Goal: Information Seeking & Learning: Learn about a topic

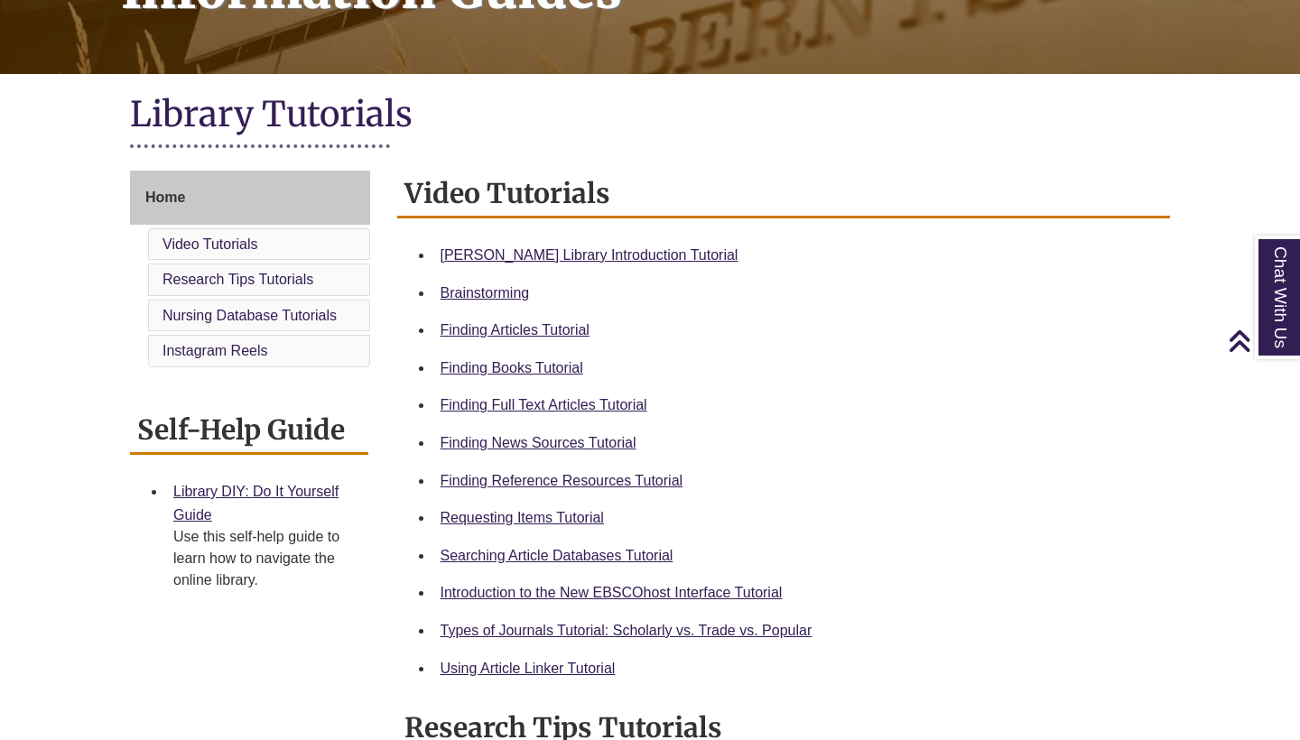
scroll to position [345, 0]
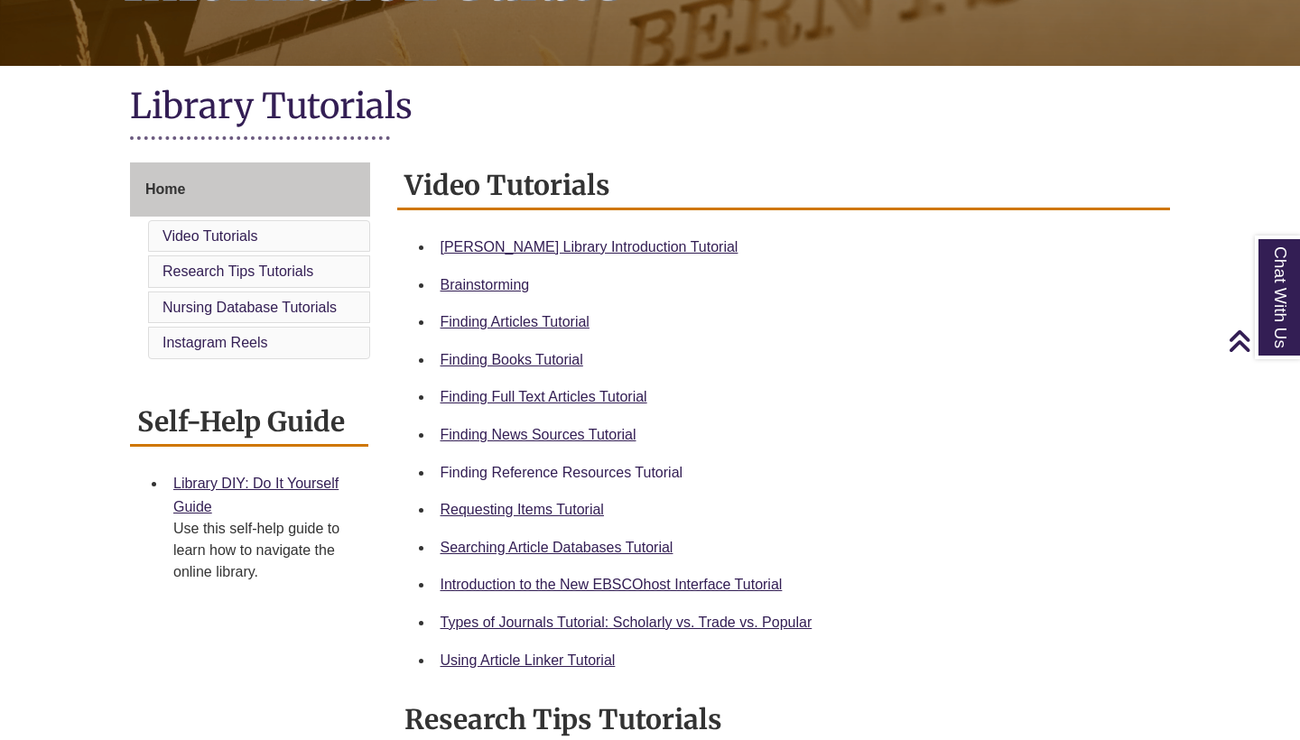
click at [567, 468] on link "Finding Reference Resources Tutorial" at bounding box center [561, 472] width 243 height 15
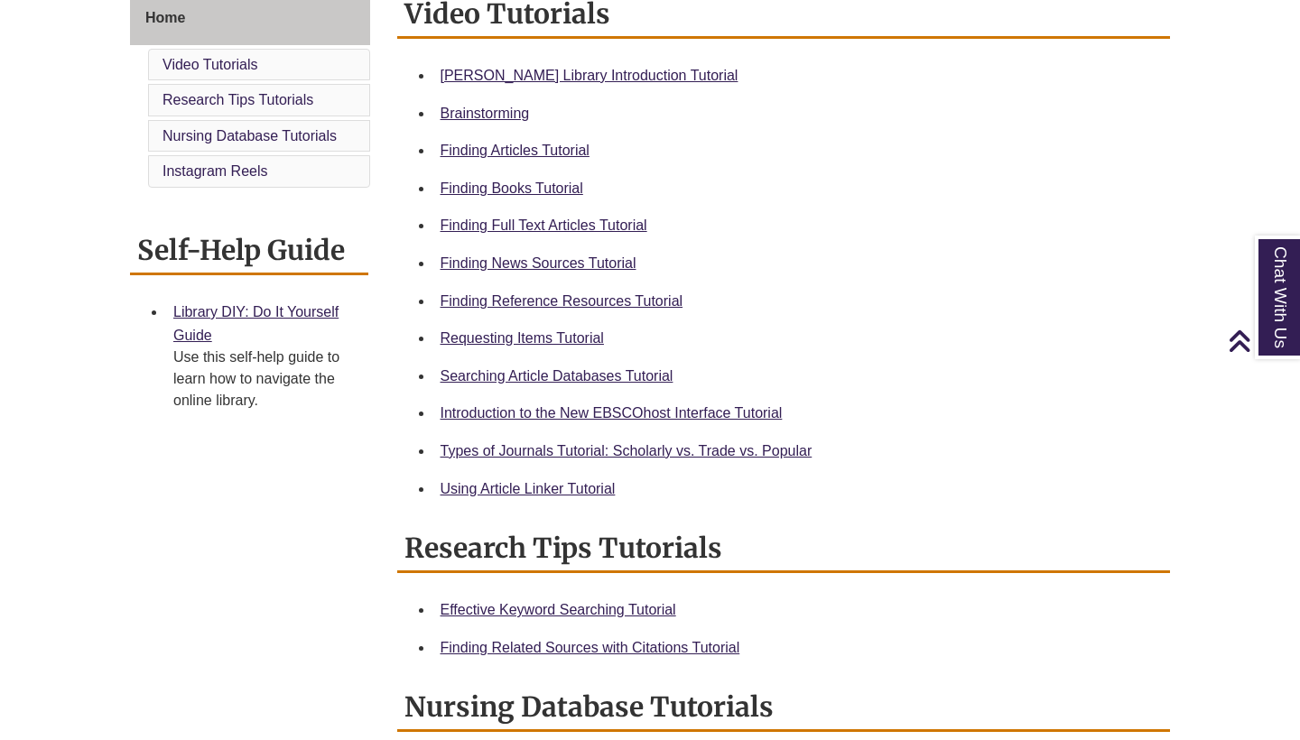
scroll to position [516, 0]
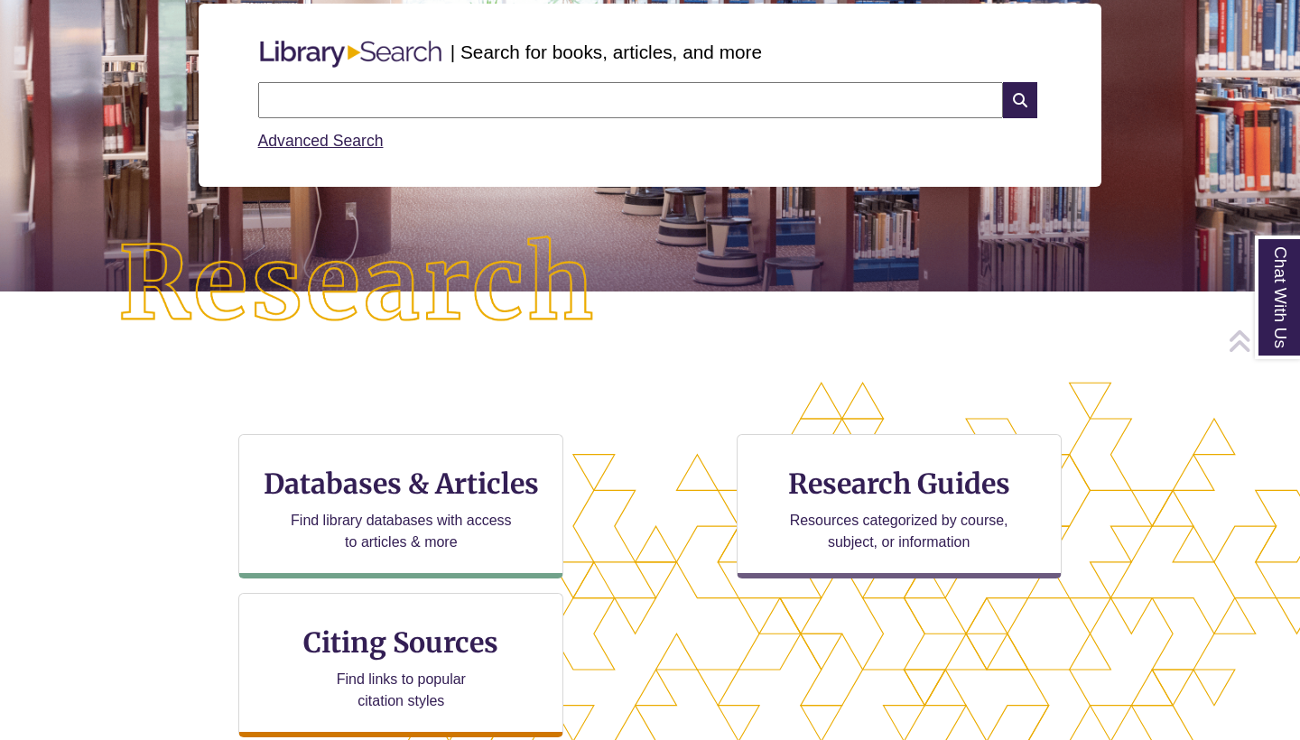
scroll to position [246, 0]
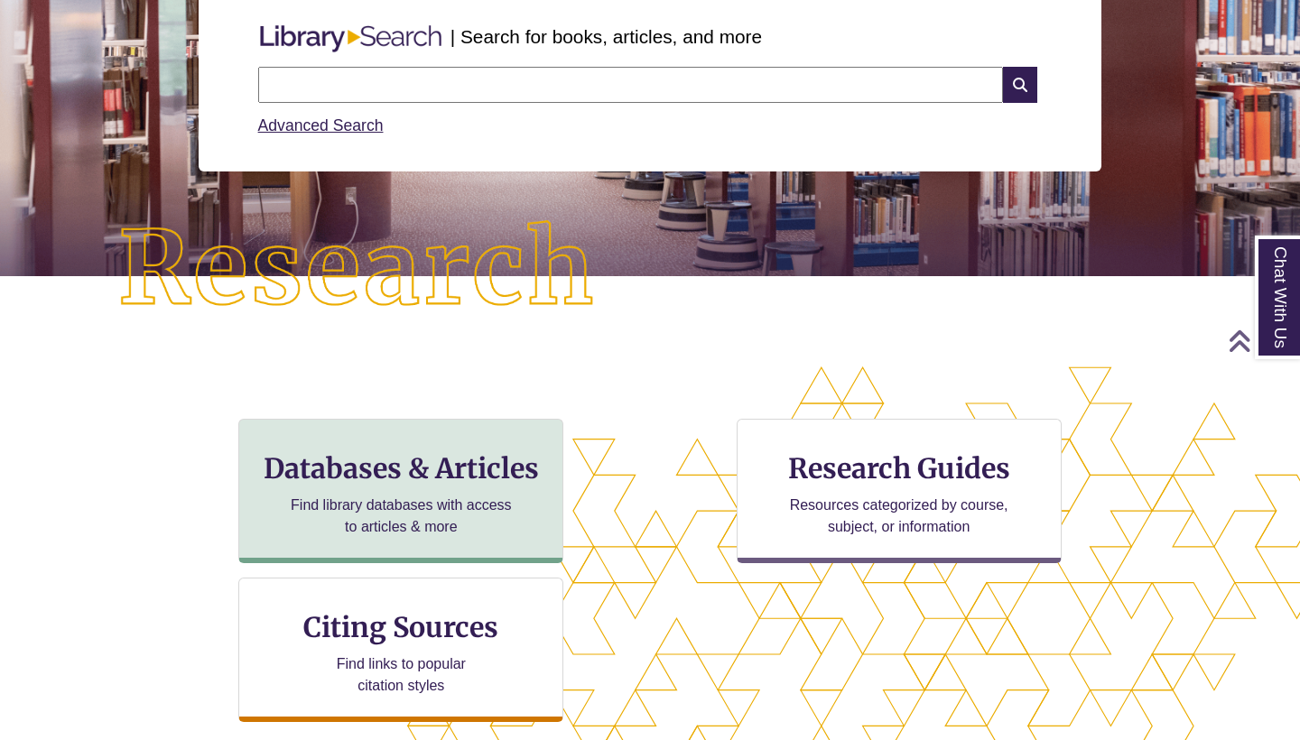
click at [464, 467] on h3 "Databases & Articles" at bounding box center [401, 468] width 294 height 34
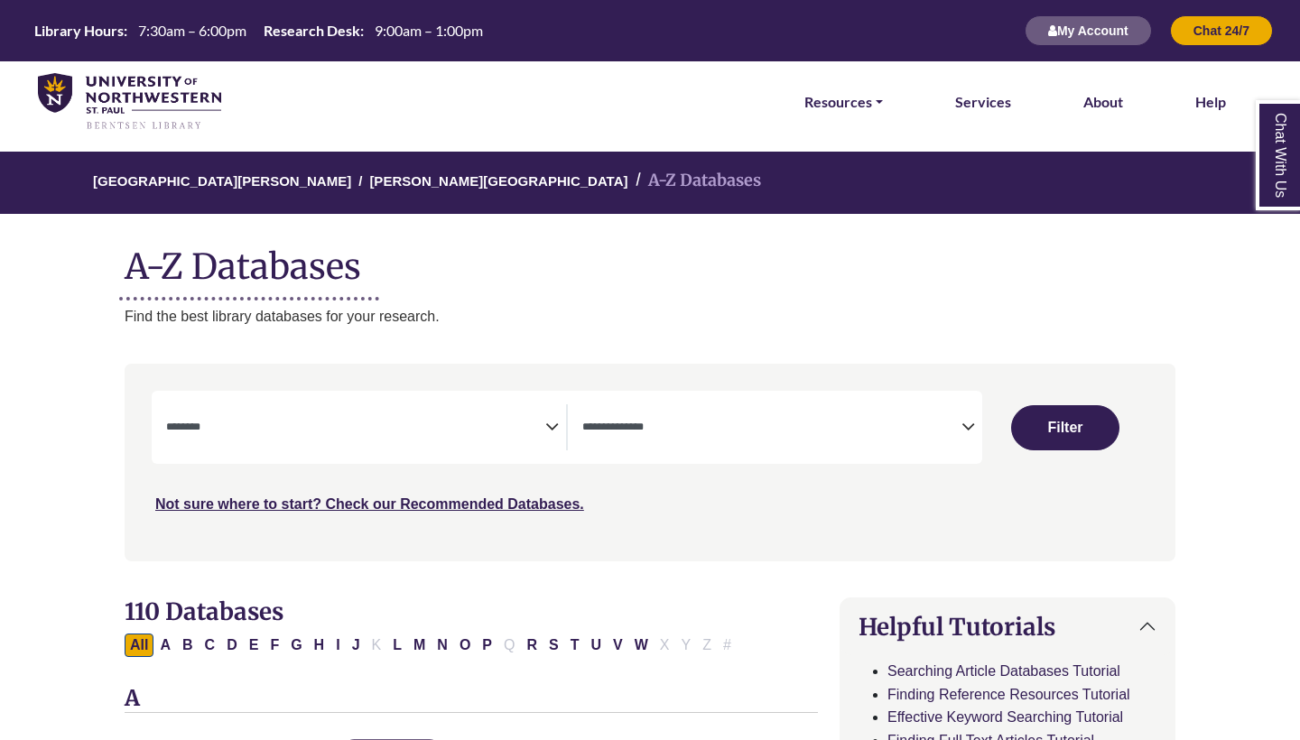
select select "Database Subject Filter"
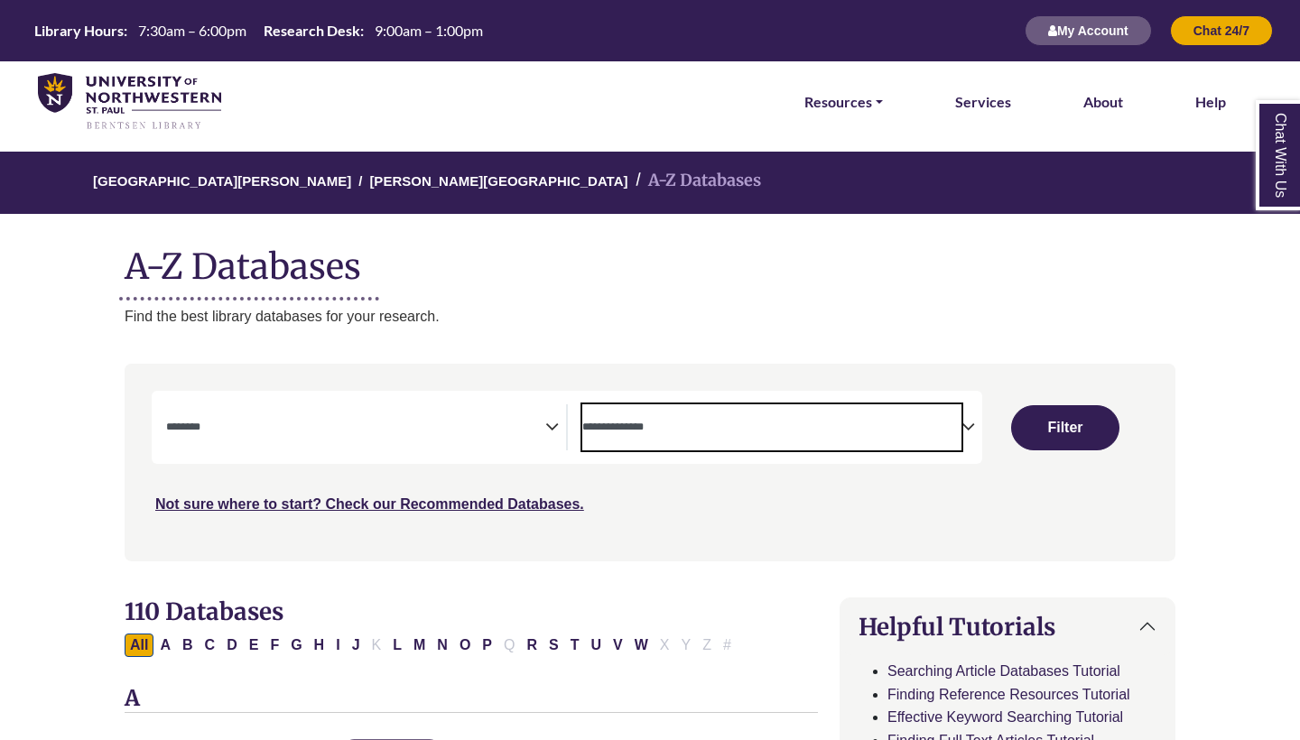
click at [657, 408] on span "Search filters" at bounding box center [771, 427] width 379 height 46
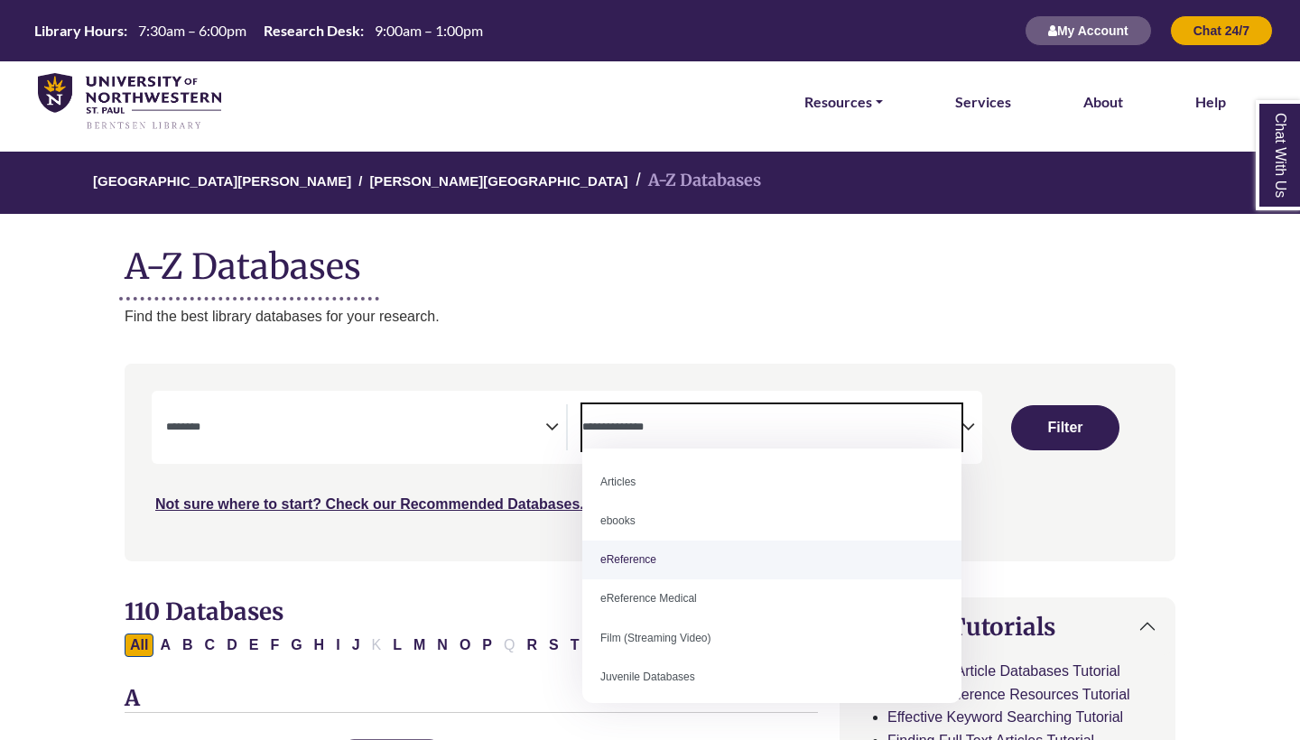
select select "*****"
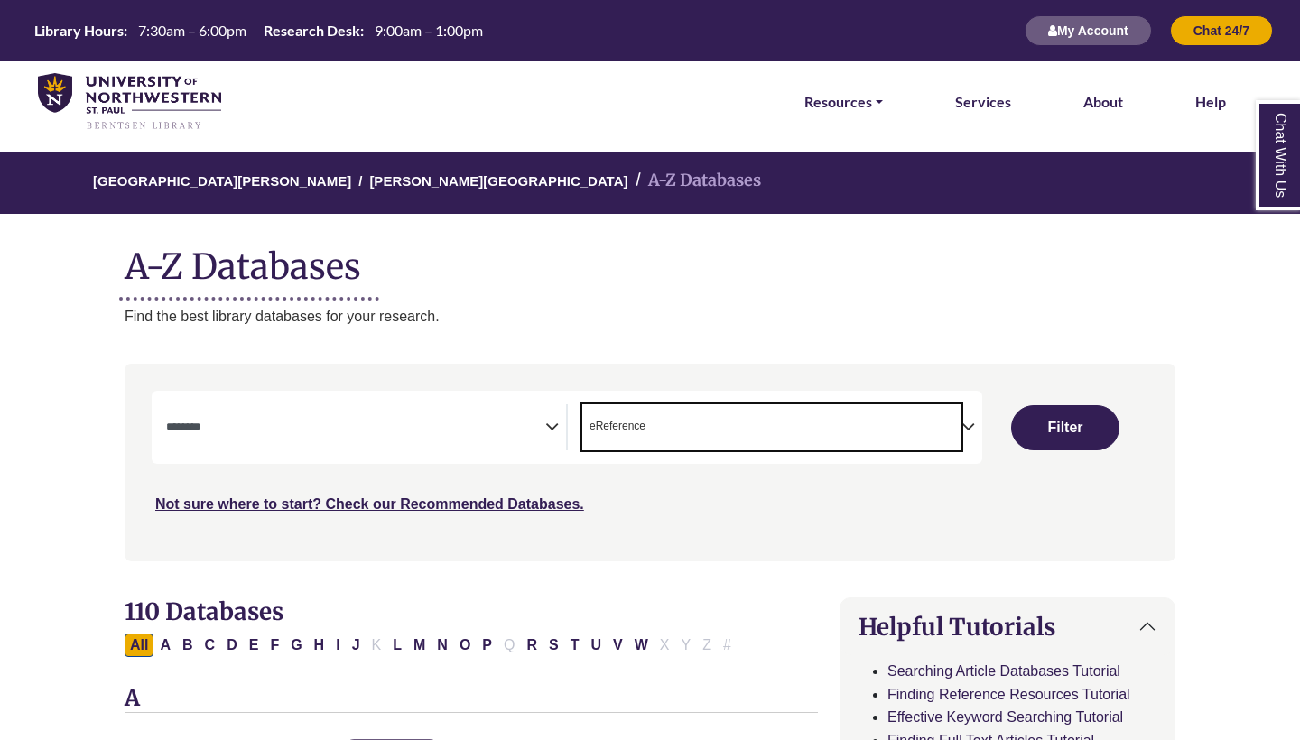
scroll to position [34, 0]
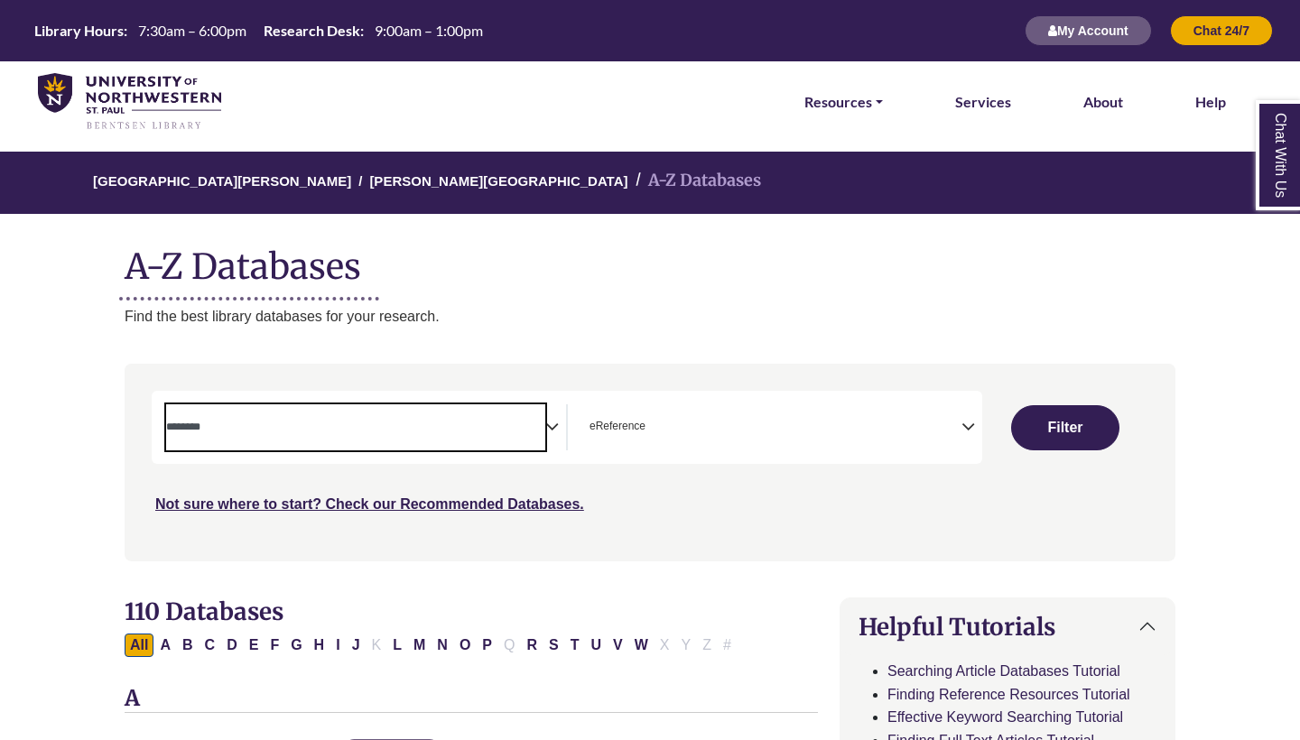
click at [296, 404] on span "Search filters" at bounding box center [355, 427] width 379 height 46
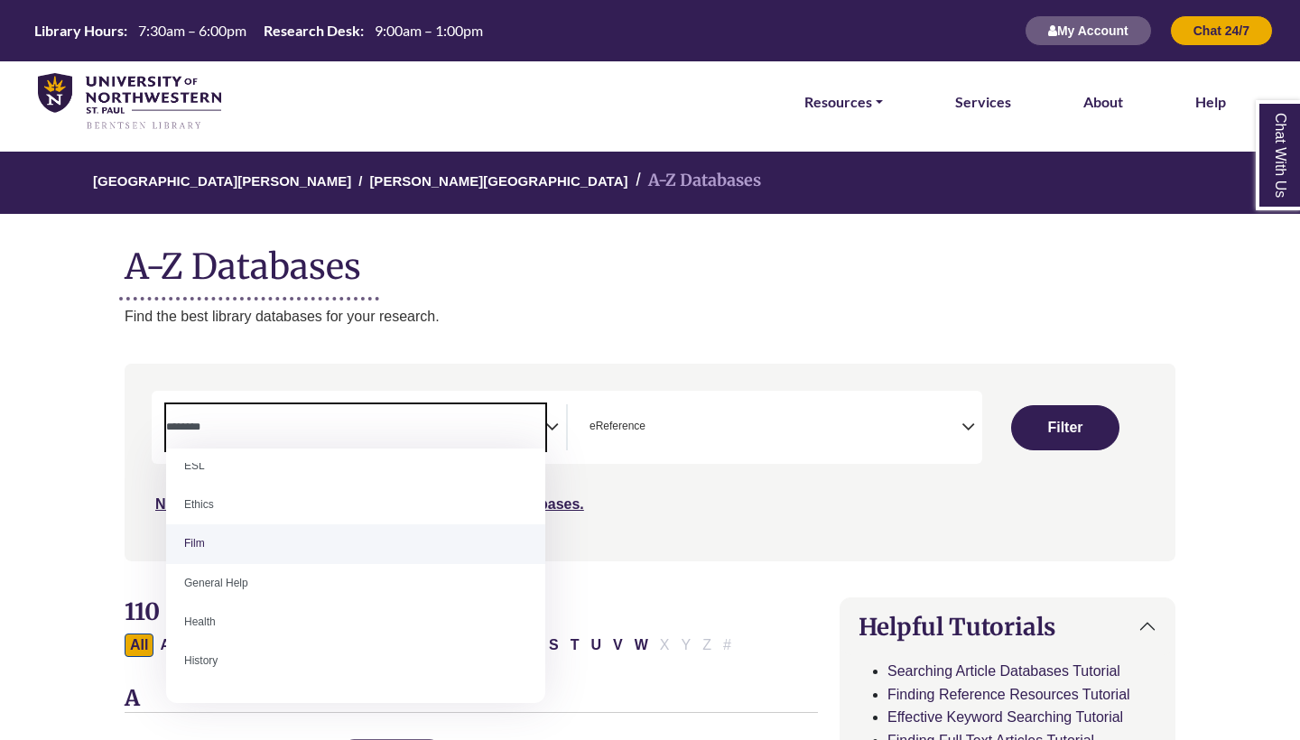
scroll to position [681, 0]
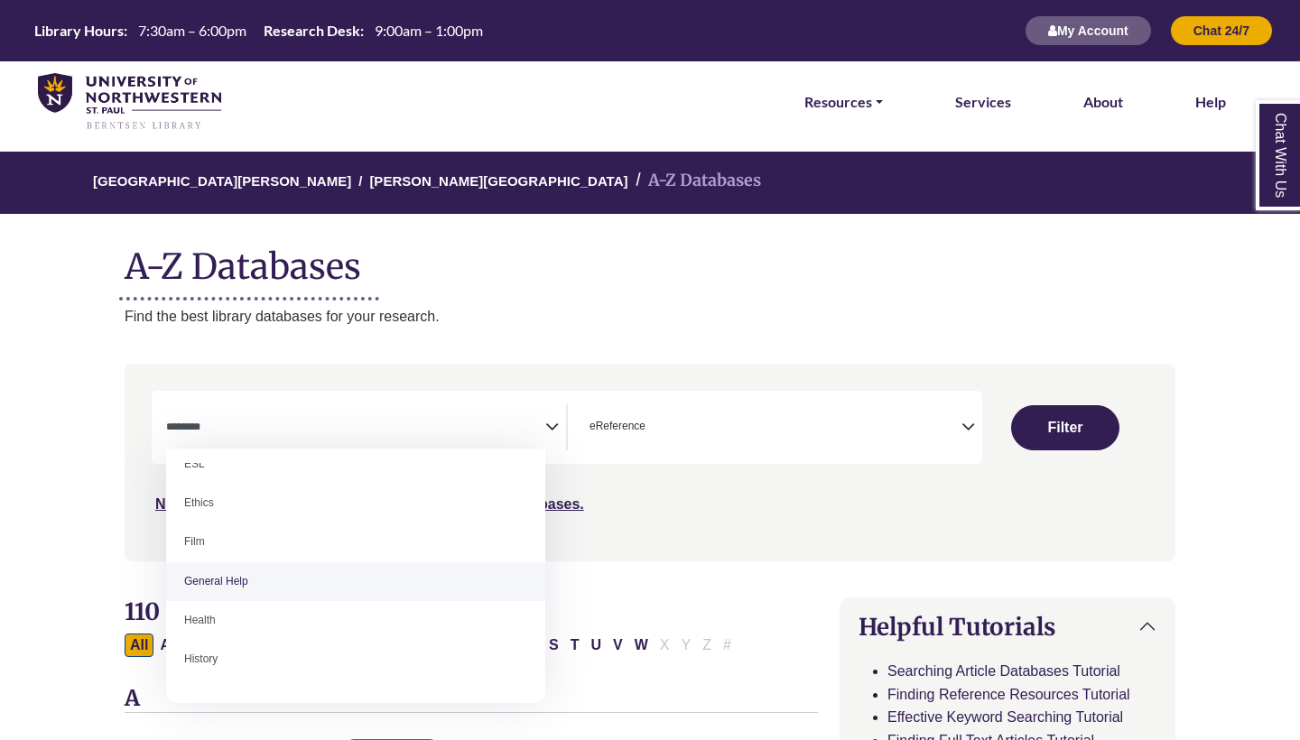
select select "*****"
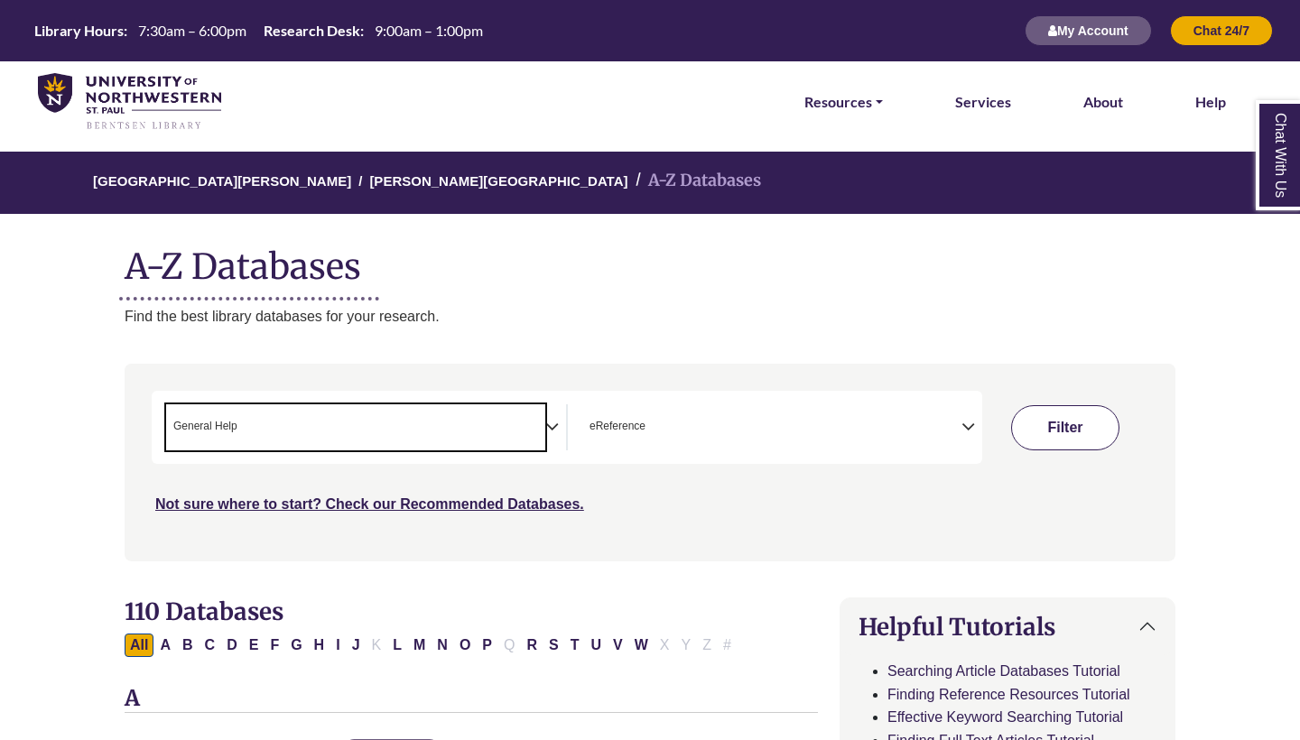
click at [1054, 429] on button "Filter" at bounding box center [1065, 427] width 108 height 45
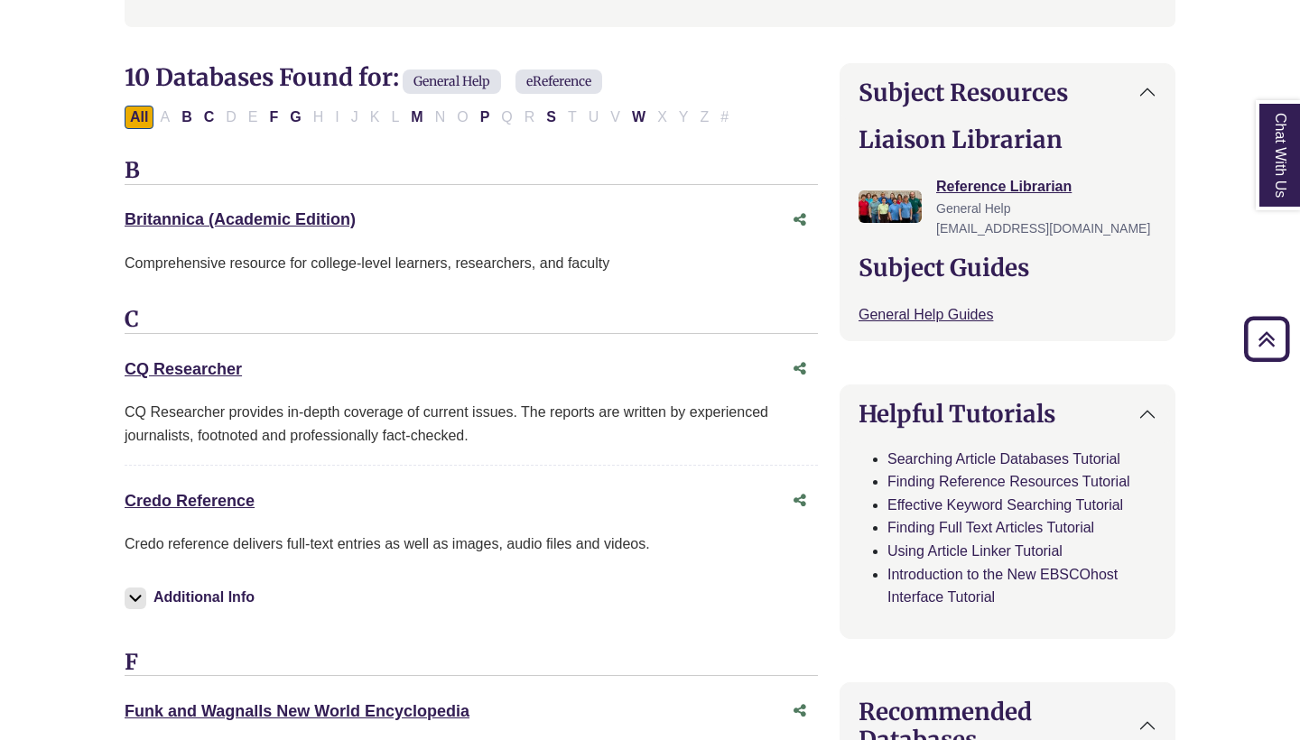
scroll to position [588, 0]
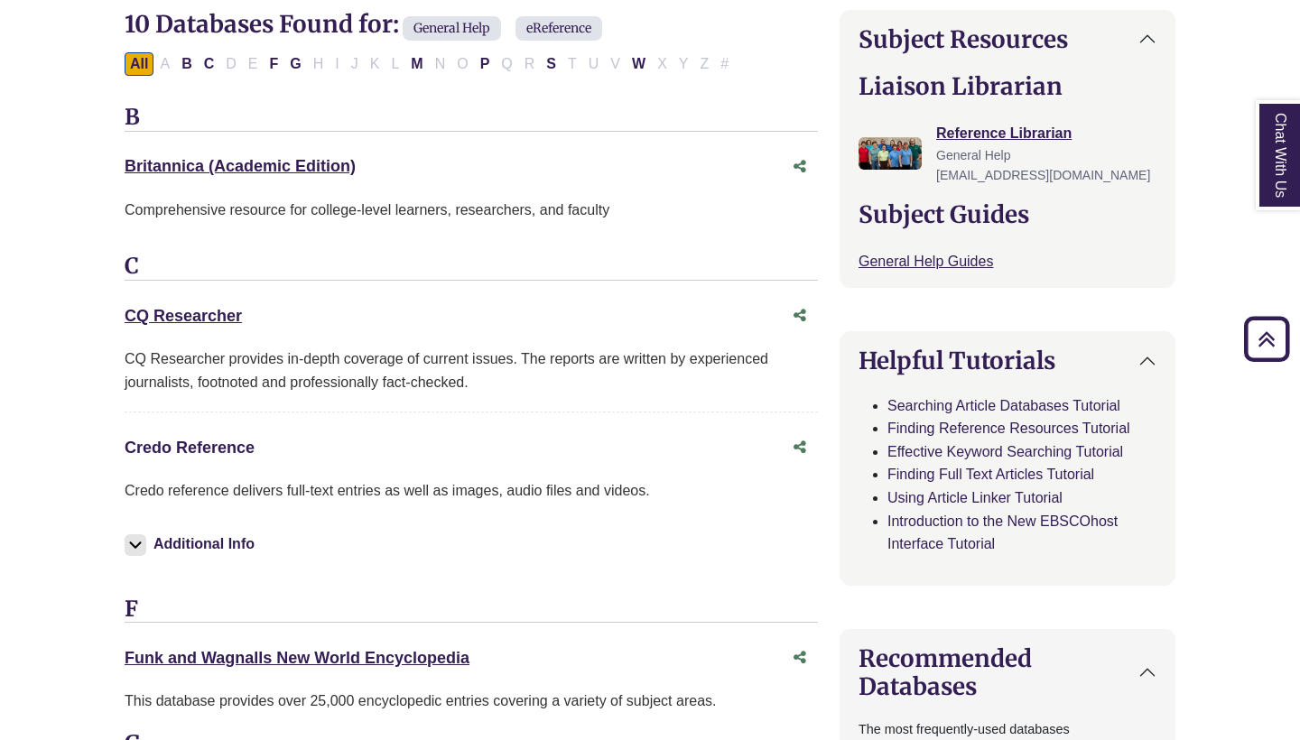
click at [177, 440] on link "Credo Reference This link opens in a new window" at bounding box center [190, 448] width 130 height 18
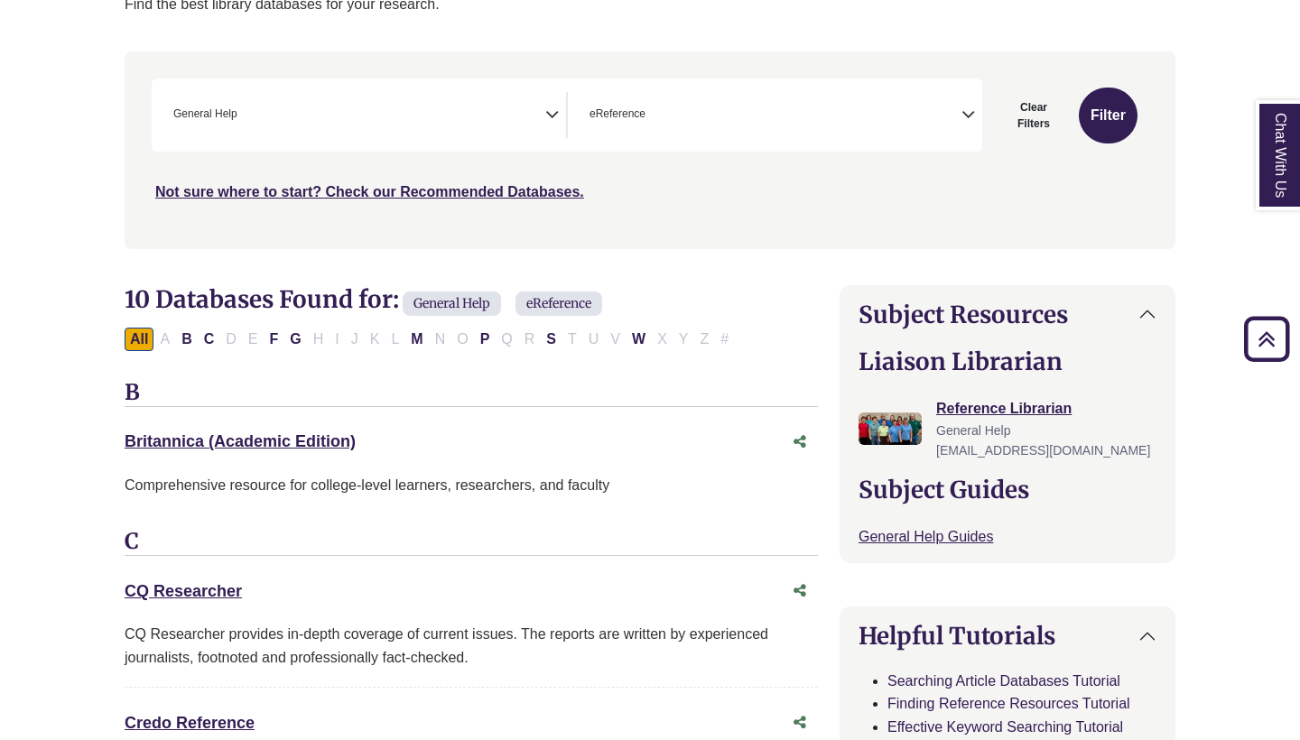
scroll to position [316, 0]
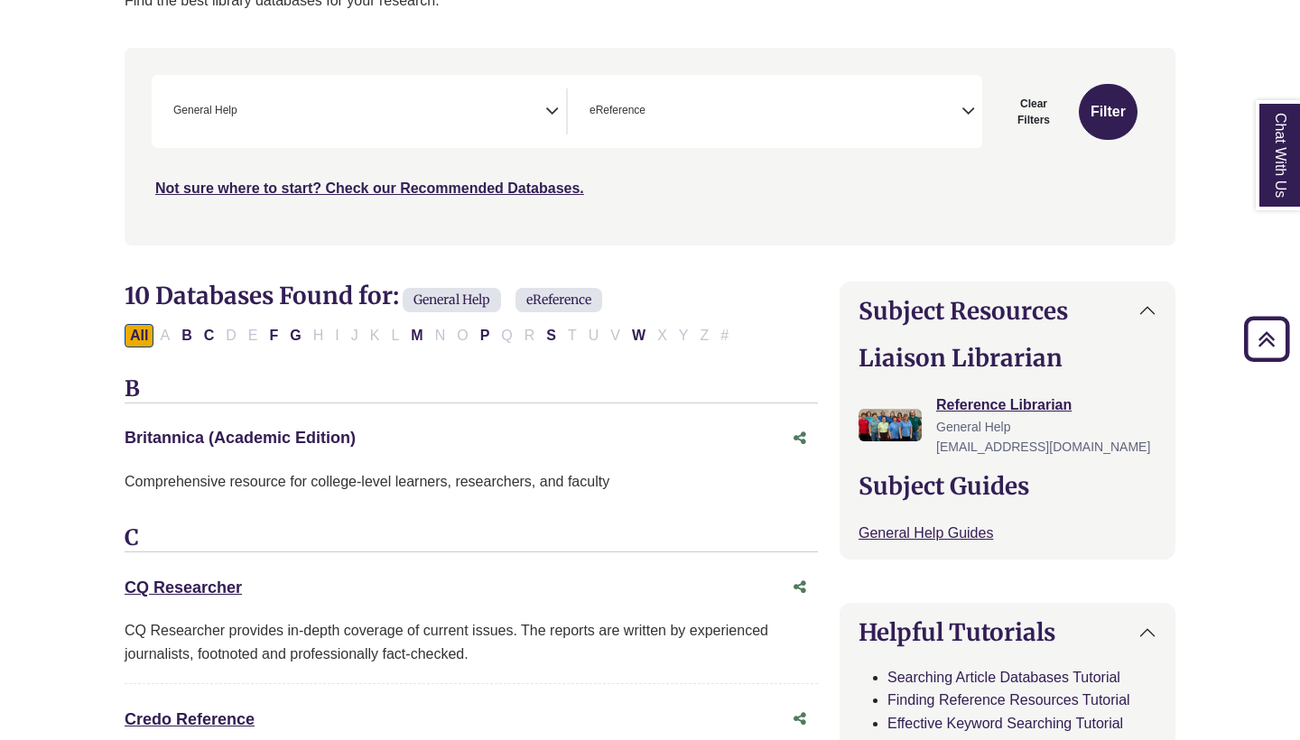
click at [280, 431] on link "Britannica (Academic Edition) This link opens in a new window" at bounding box center [240, 438] width 231 height 18
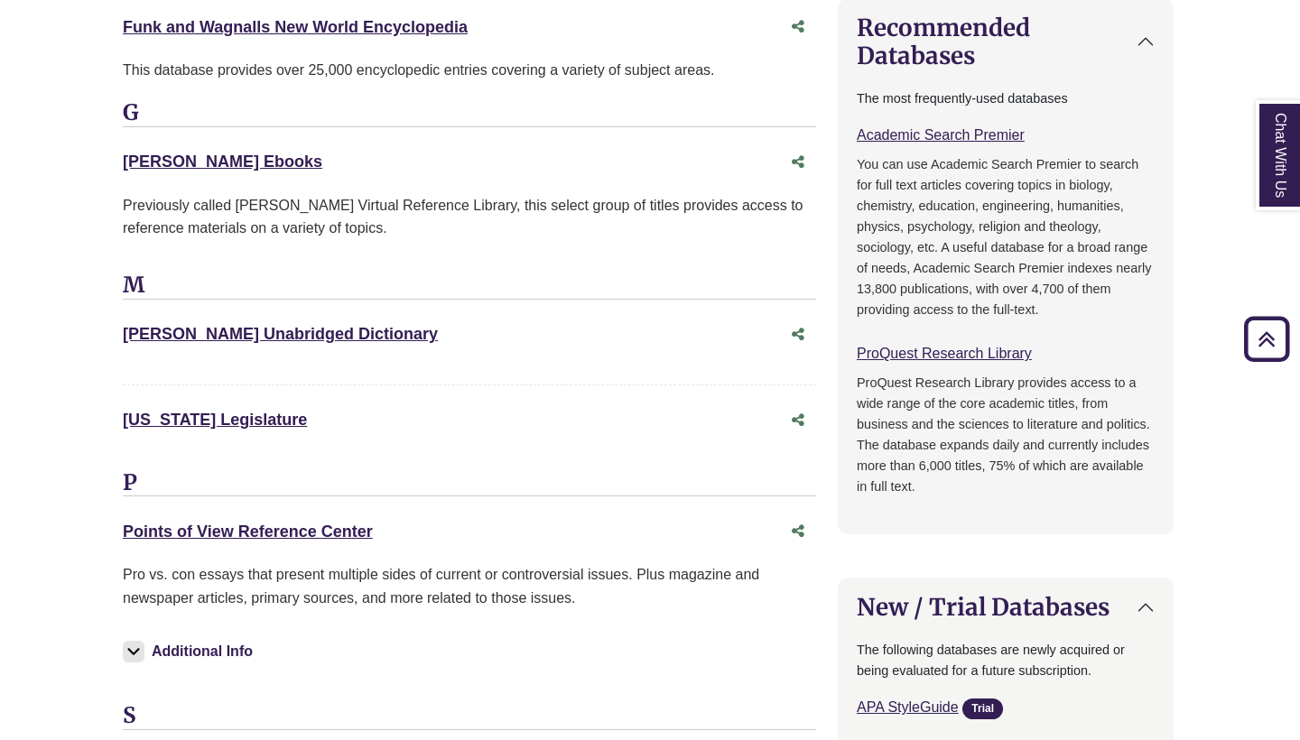
scroll to position [1217, 2]
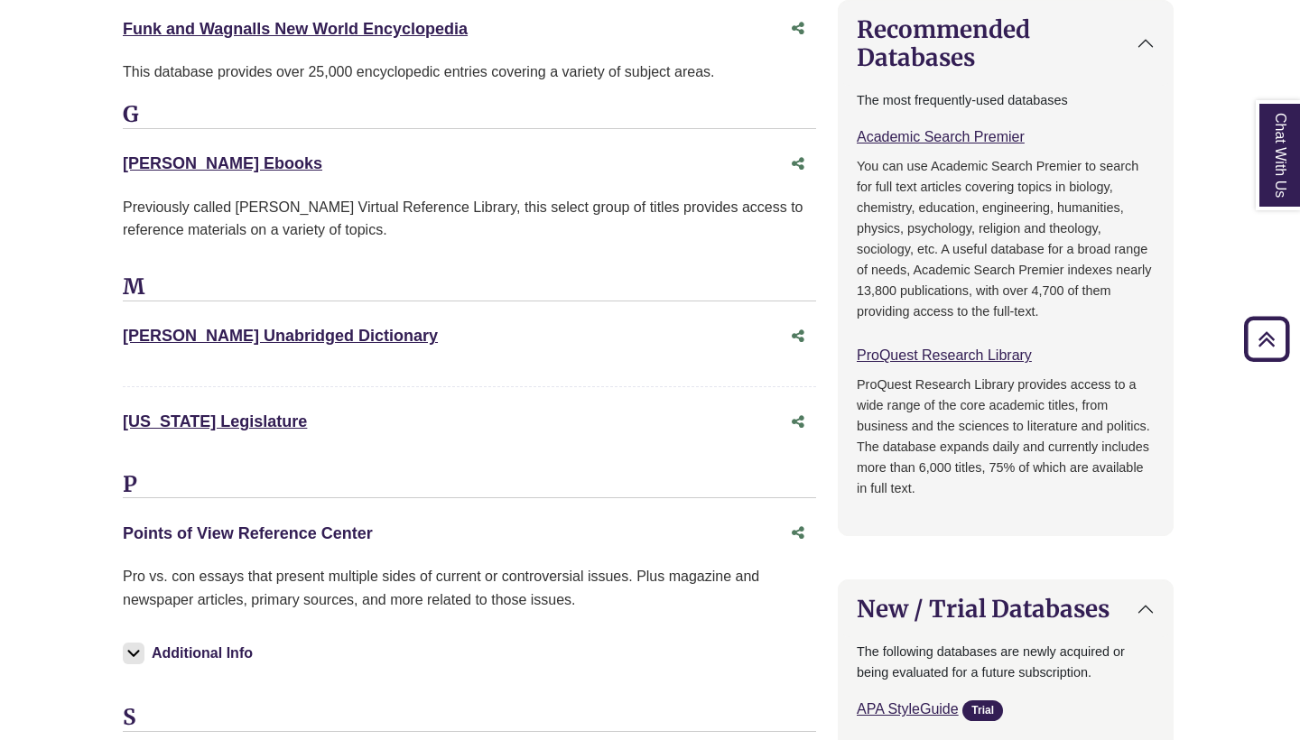
click at [264, 524] on link "Points of View Reference Center This link opens in a new window" at bounding box center [248, 533] width 250 height 18
click at [196, 163] on link "[PERSON_NAME] Ebooks This link opens in a new window" at bounding box center [222, 163] width 199 height 18
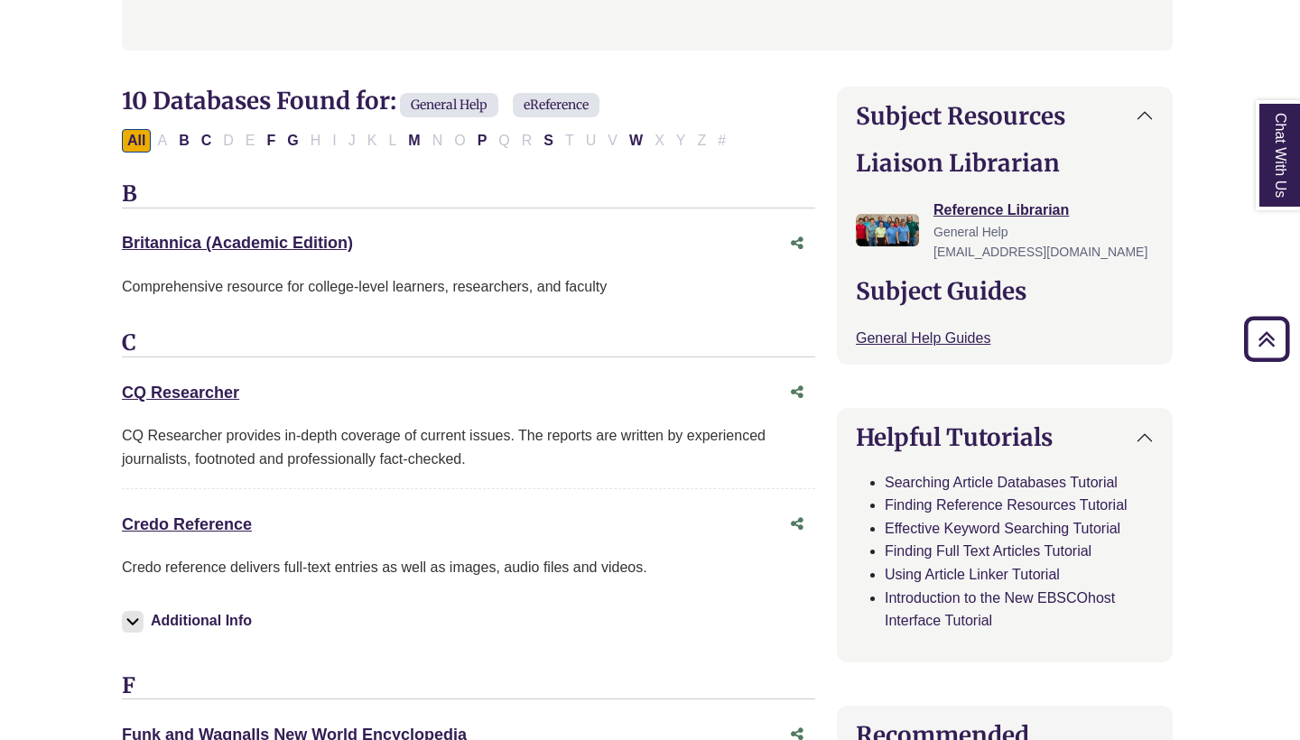
scroll to position [509, 3]
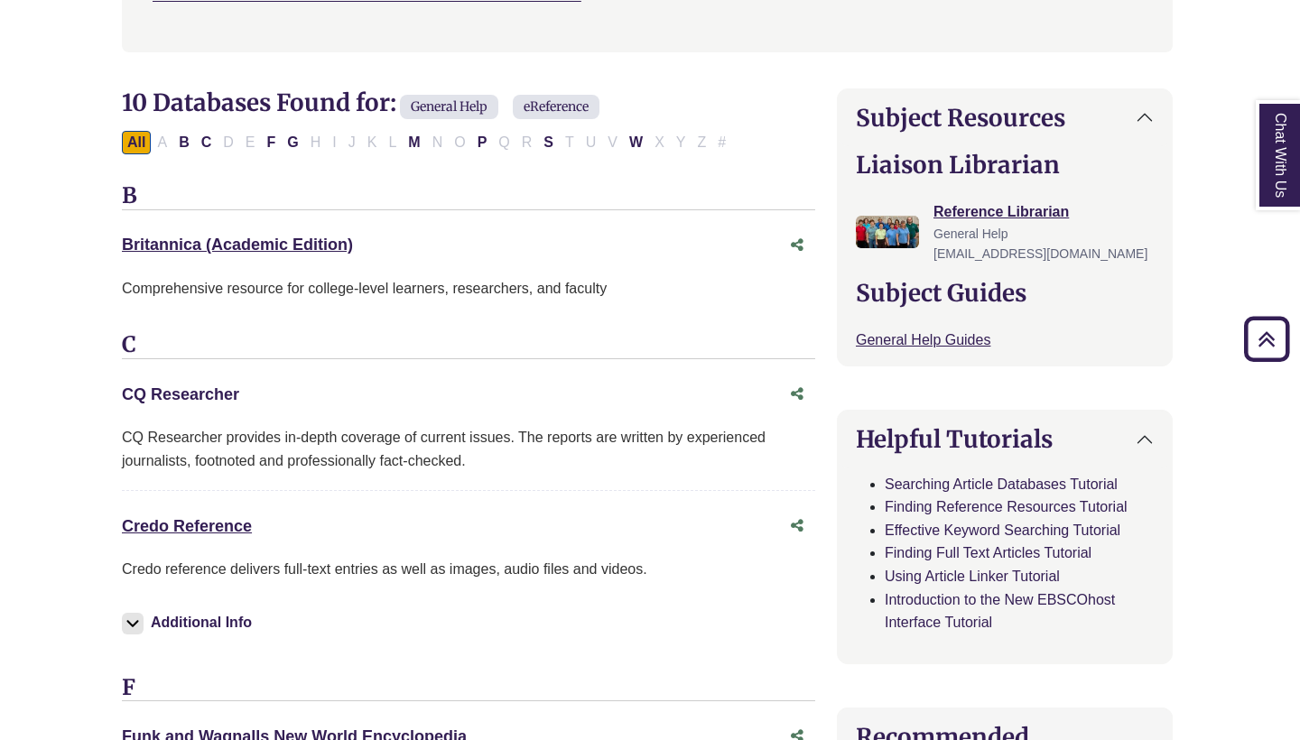
click at [172, 385] on link "CQ Researcher This link opens in a new window" at bounding box center [180, 394] width 117 height 18
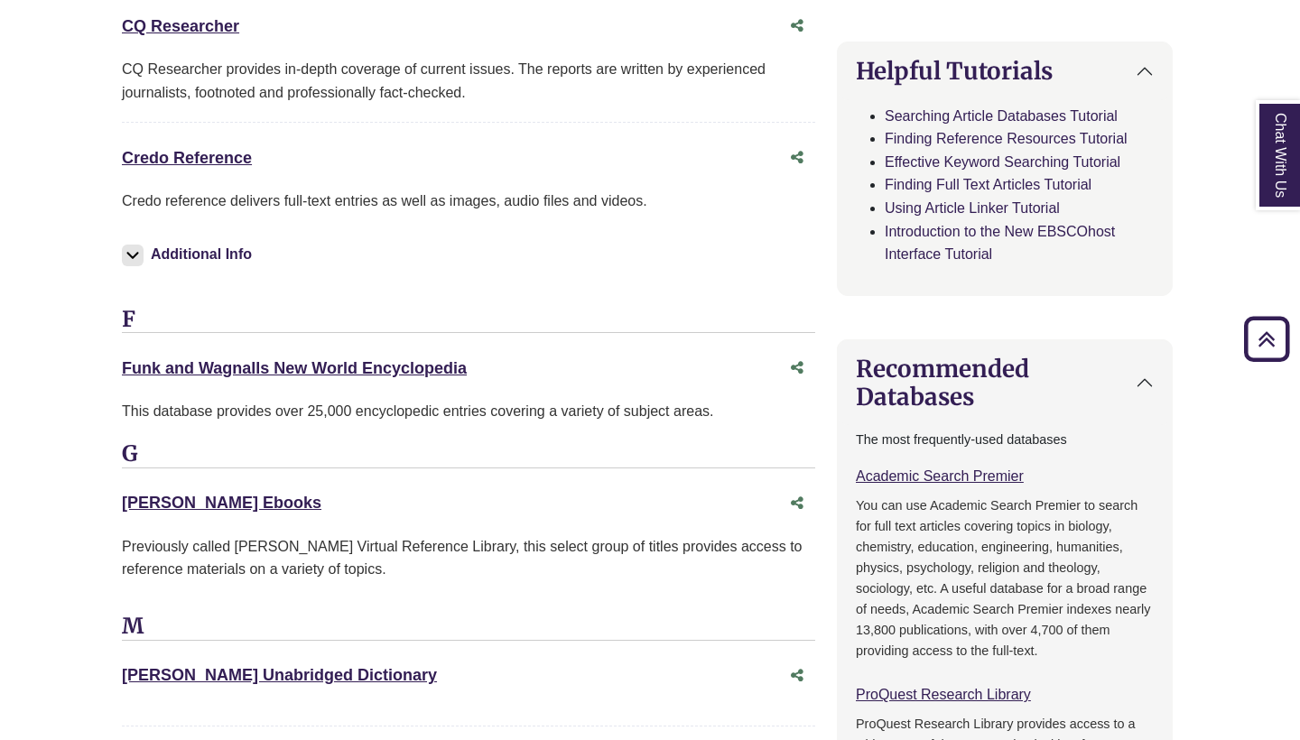
scroll to position [894, 3]
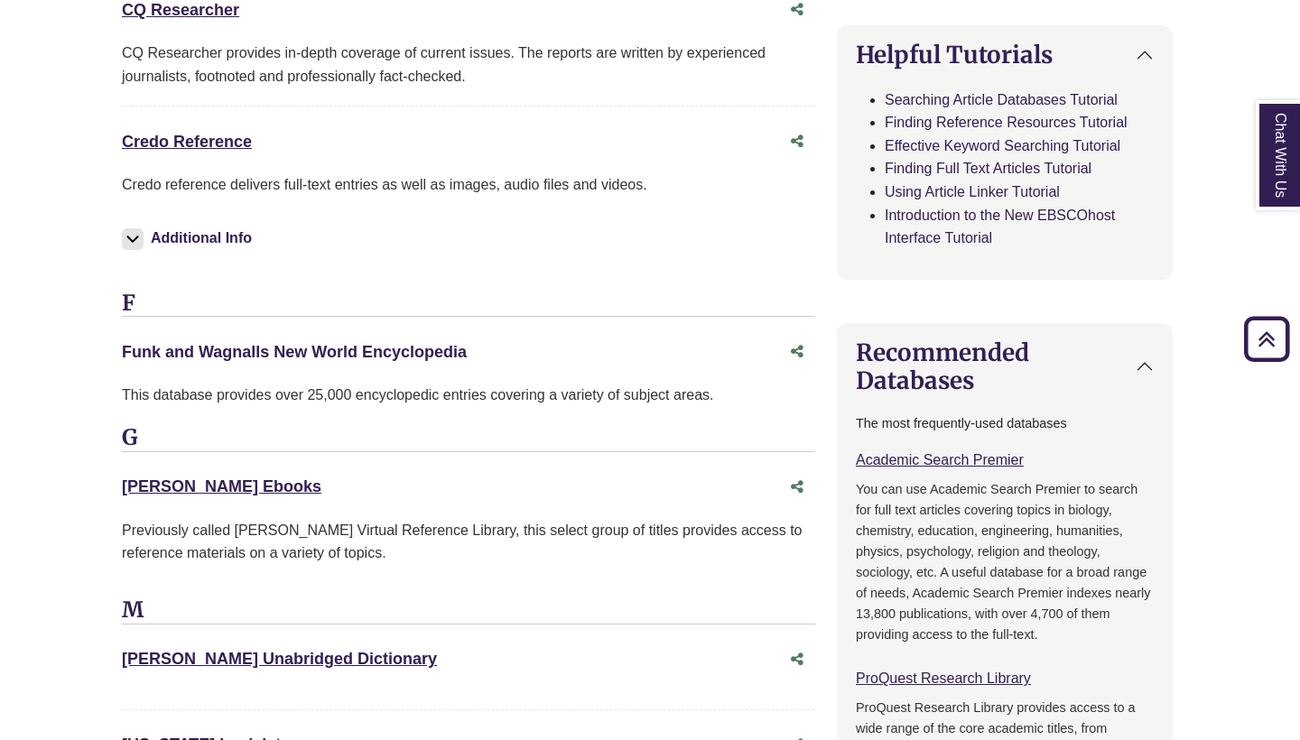
click at [280, 343] on link "Funk and Wagnalls New World Encyclopedia This link opens in a new window" at bounding box center [294, 352] width 345 height 18
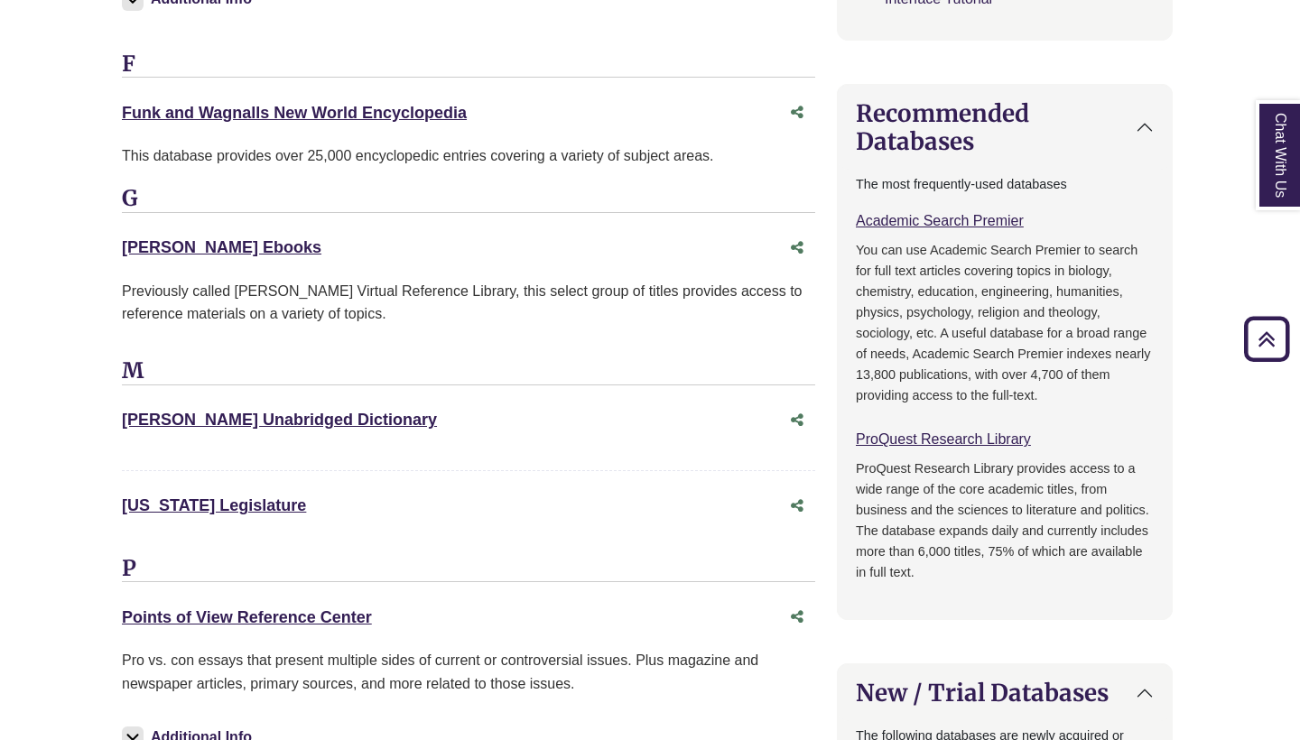
scroll to position [1138, 3]
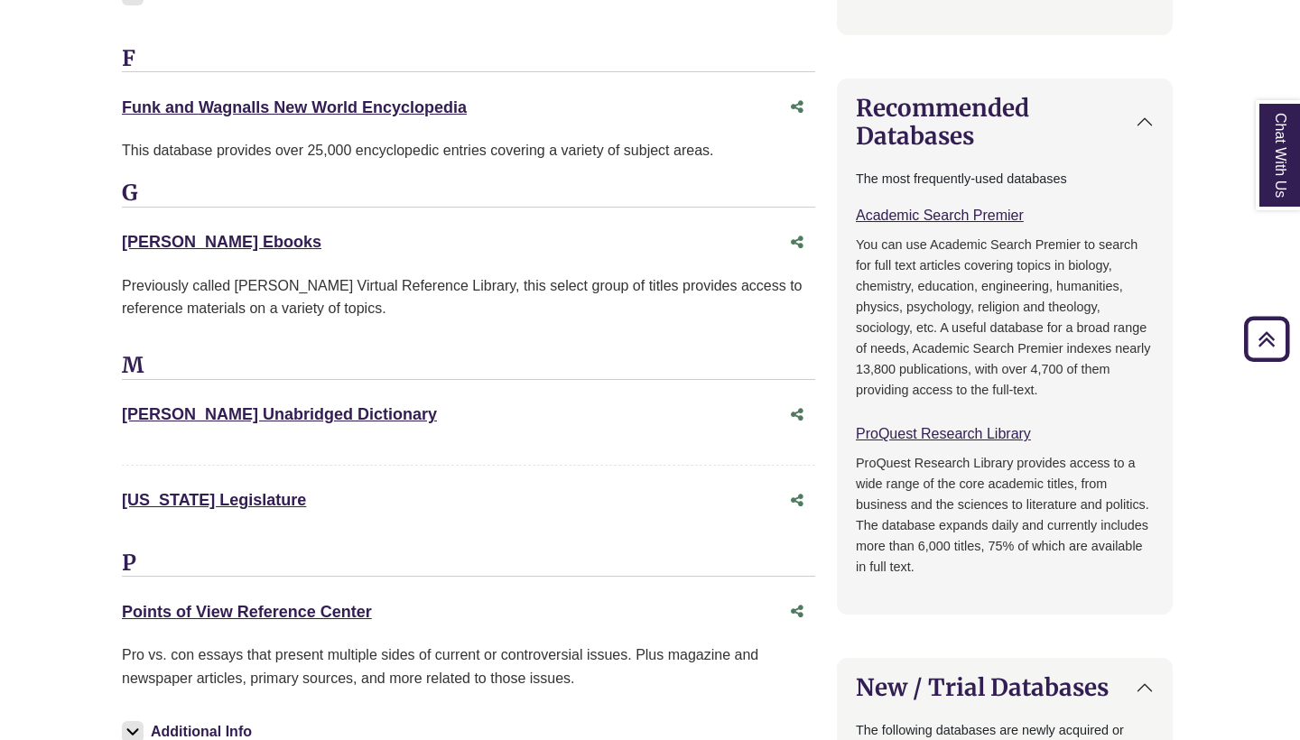
click at [245, 414] on div "[PERSON_NAME] Unabridged Dictionary This link opens in a new window" at bounding box center [450, 415] width 657 height 26
click at [249, 491] on link "[US_STATE] Legislature This link opens in a new window" at bounding box center [214, 500] width 184 height 18
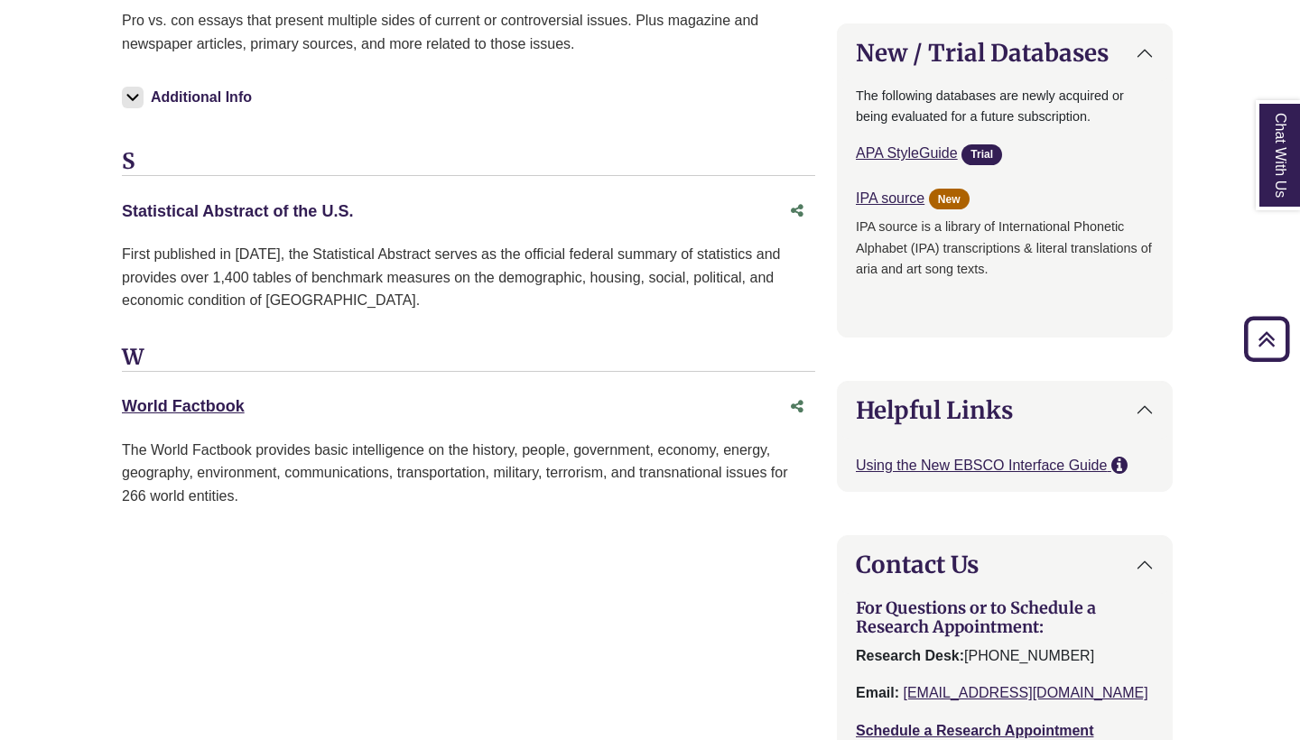
scroll to position [1776, 3]
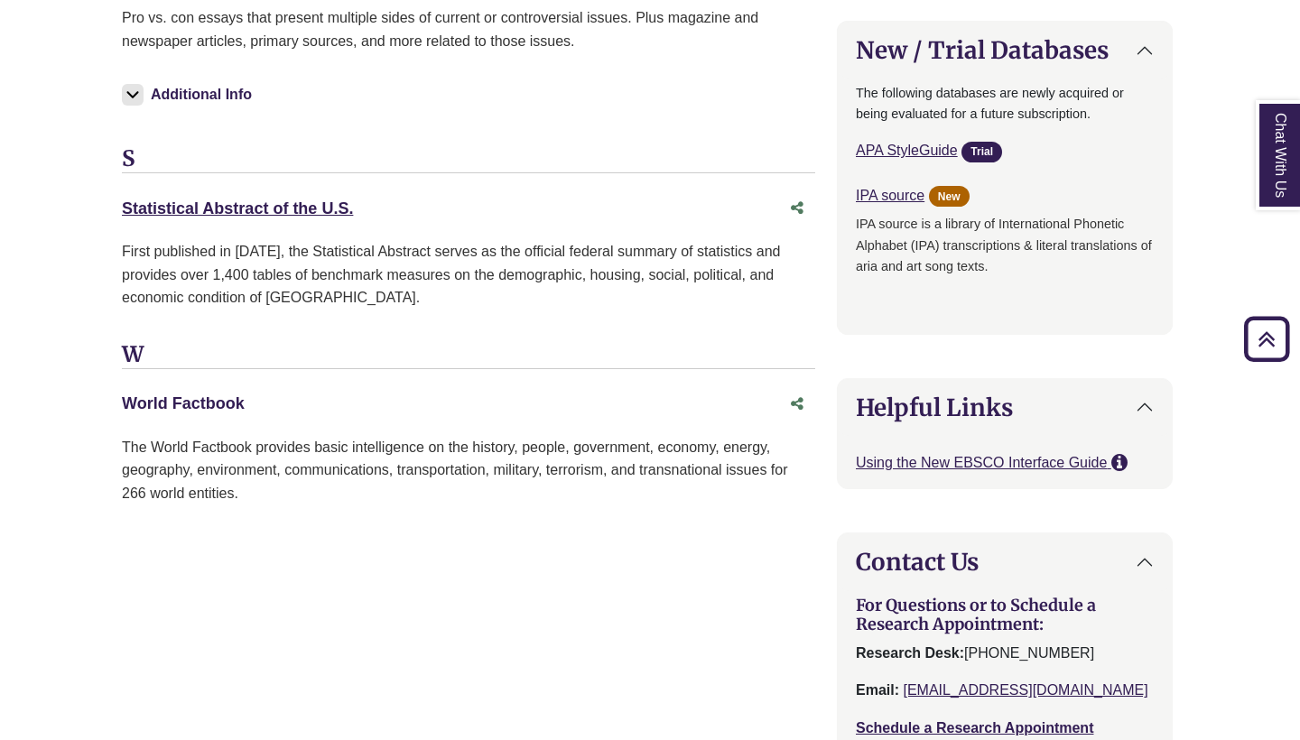
click at [190, 394] on link "World Factbook This link opens in a new window" at bounding box center [183, 403] width 123 height 18
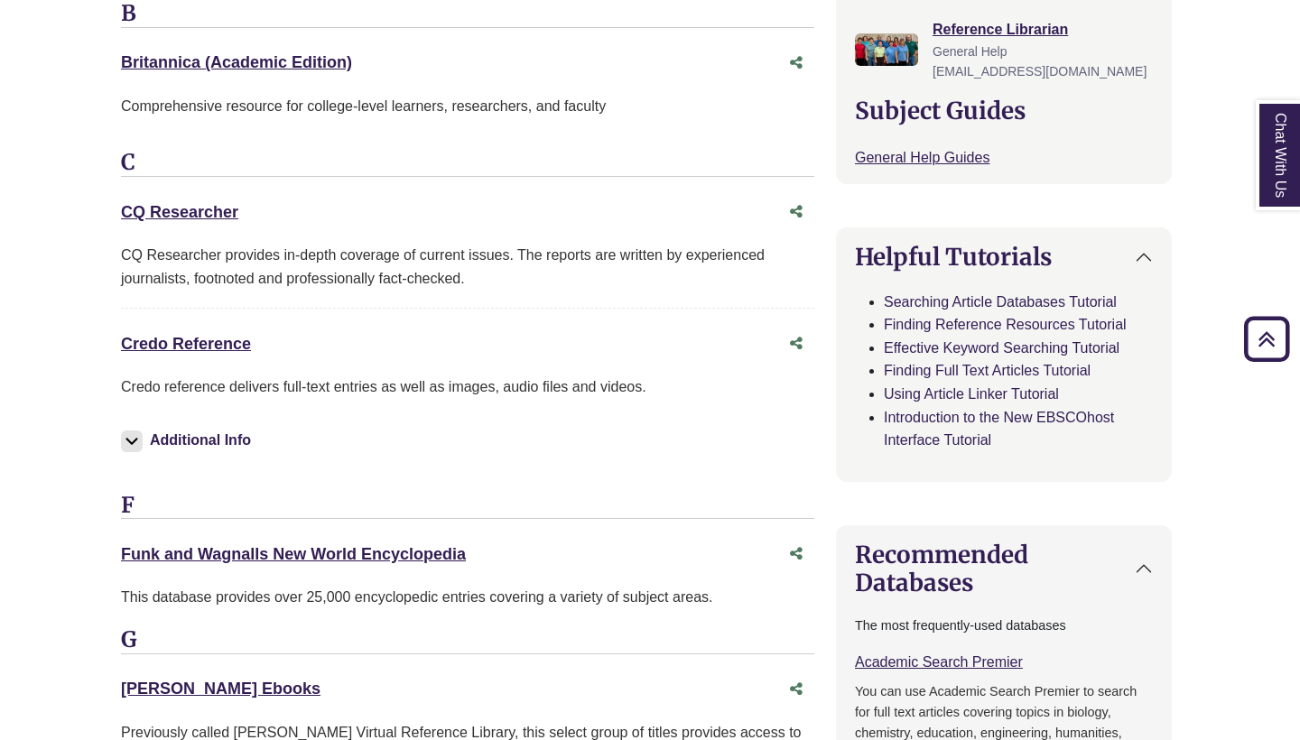
scroll to position [667, 4]
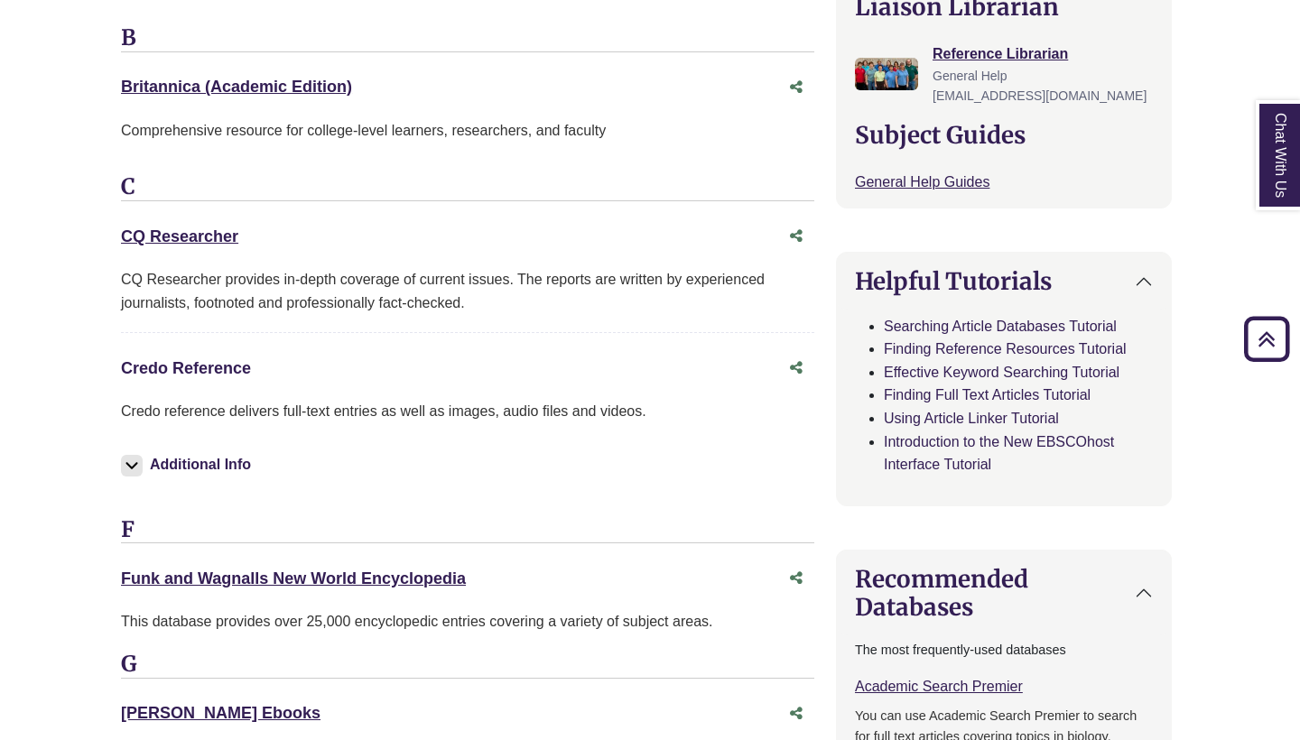
click at [224, 359] on link "Credo Reference This link opens in a new window" at bounding box center [186, 368] width 130 height 18
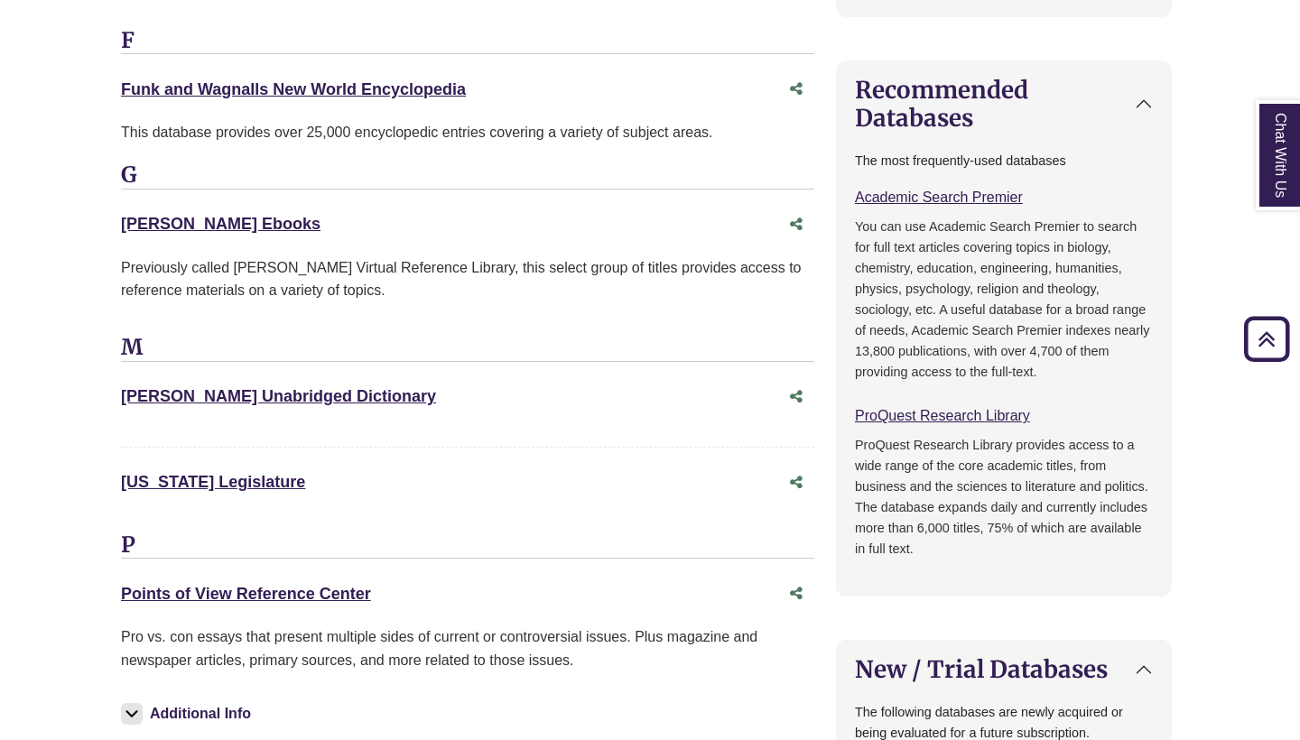
scroll to position [1169, 4]
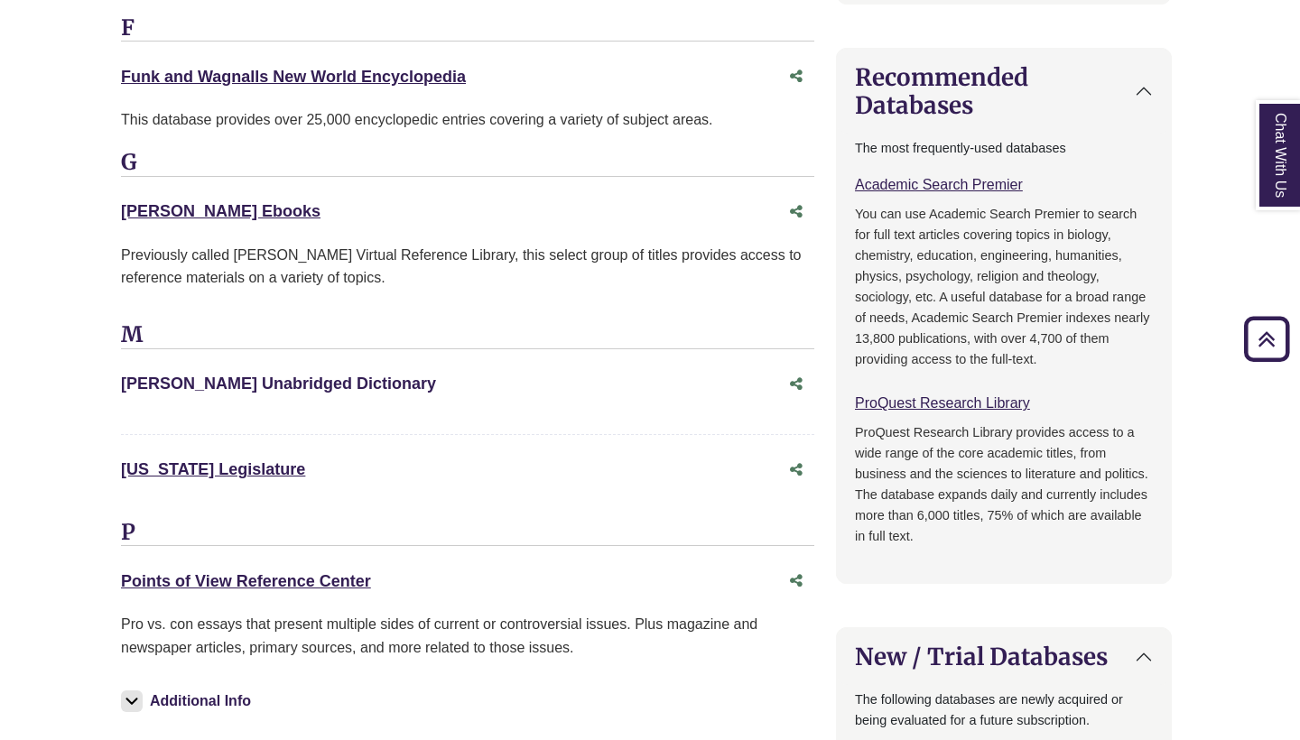
click at [307, 378] on link "[PERSON_NAME] Unabridged Dictionary This link opens in a new window" at bounding box center [278, 384] width 315 height 18
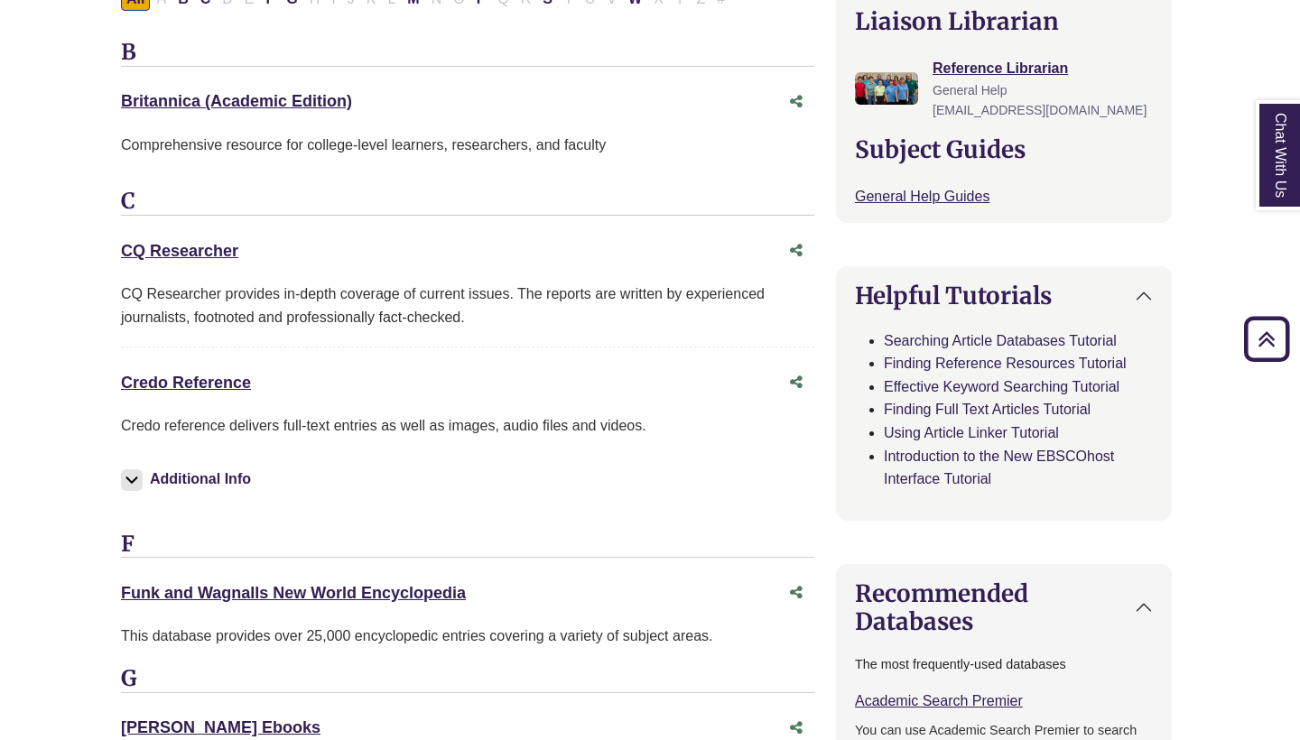
scroll to position [645, 4]
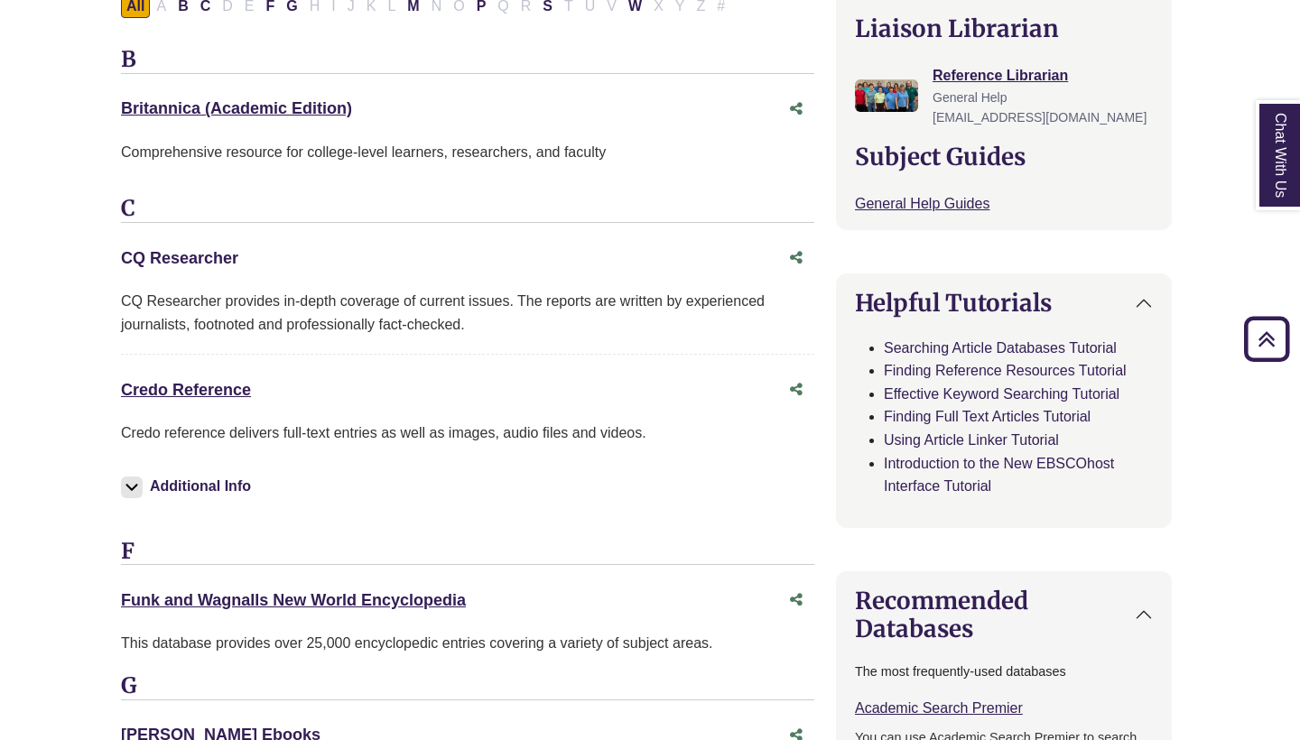
click at [193, 260] on link "CQ Researcher This link opens in a new window" at bounding box center [179, 258] width 117 height 18
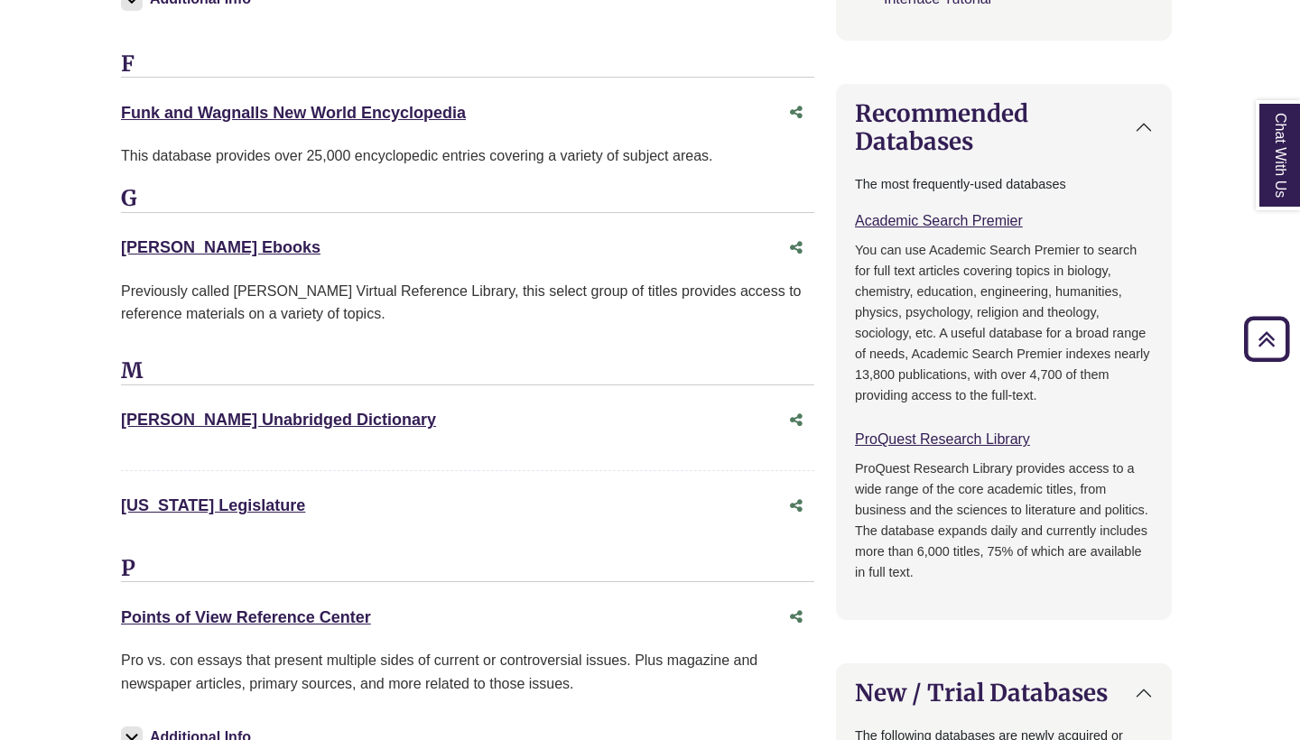
scroll to position [1134, 4]
click at [196, 249] on div "[PERSON_NAME] Ebooks This link opens in a new window" at bounding box center [449, 247] width 657 height 26
click at [187, 241] on link "[PERSON_NAME] Ebooks This link opens in a new window" at bounding box center [220, 246] width 199 height 18
